Goal: Navigation & Orientation: Find specific page/section

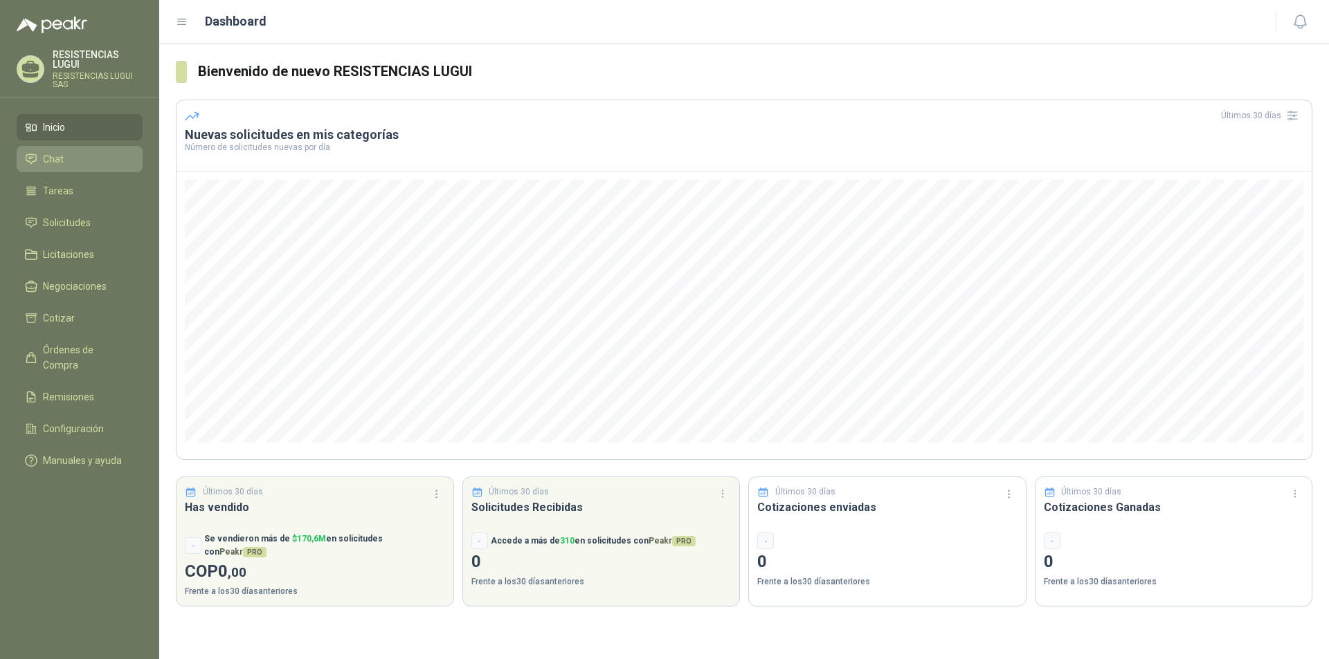
click at [44, 152] on span "Chat" at bounding box center [53, 159] width 21 height 15
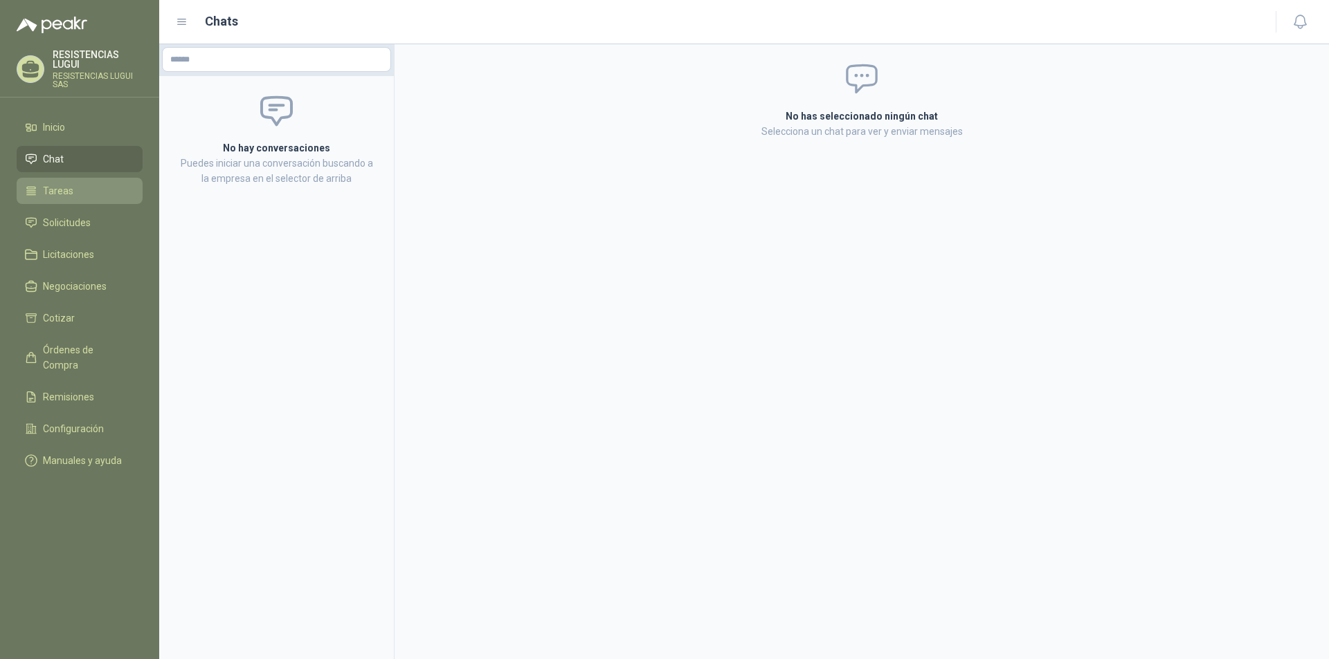
click at [60, 197] on span "Tareas" at bounding box center [58, 190] width 30 height 15
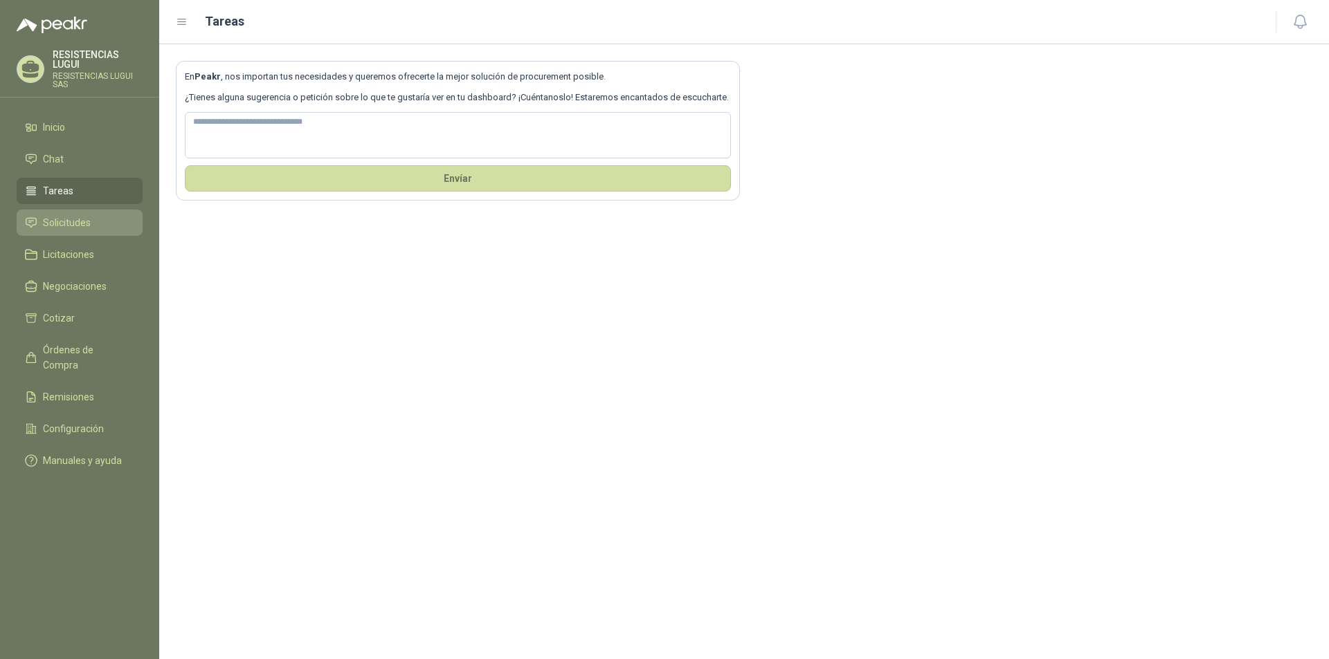
click at [83, 226] on span "Solicitudes" at bounding box center [67, 222] width 48 height 15
